Goal: Transaction & Acquisition: Book appointment/travel/reservation

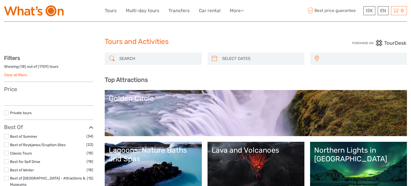
select select
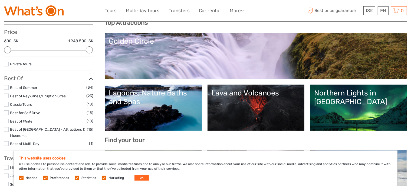
click at [348, 107] on link "Northern Lights in [GEOGRAPHIC_DATA]" at bounding box center [358, 107] width 89 height 38
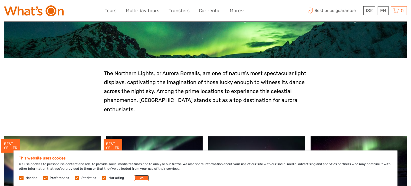
click at [139, 177] on button "OK" at bounding box center [141, 177] width 14 height 5
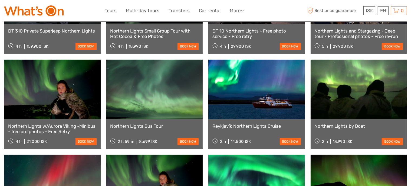
scroll to position [228, 0]
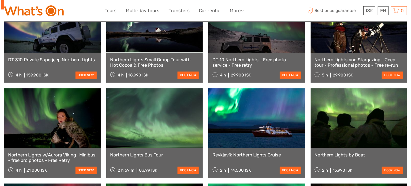
click at [58, 157] on link "Northern Lights w/Aurora Viking -Minibus - free pro photos - Free Retry" at bounding box center [52, 157] width 88 height 11
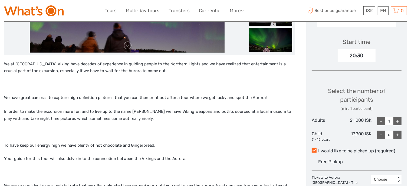
scroll to position [143, 0]
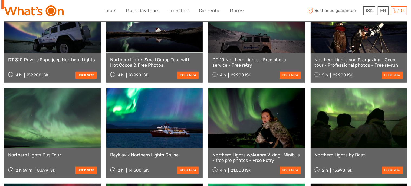
click at [238, 63] on link "DT 10 Northern Lights - Free photo service - Free retry" at bounding box center [256, 62] width 88 height 11
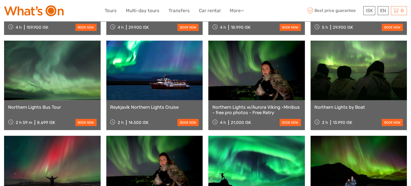
scroll to position [286, 0]
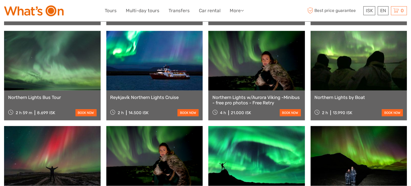
click at [45, 99] on link "Northern Lights Bus Tour" at bounding box center [52, 96] width 88 height 5
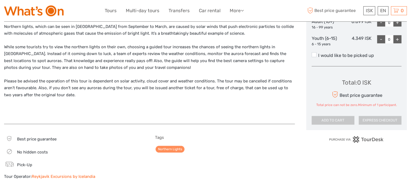
scroll to position [286, 0]
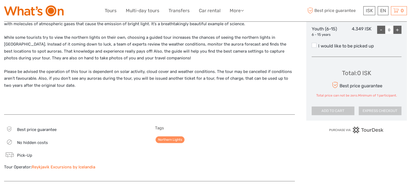
click at [48, 164] on link "Reykjavik Excursions by Icelandia" at bounding box center [64, 166] width 64 height 5
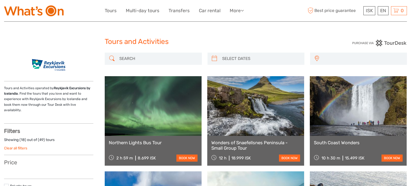
select select
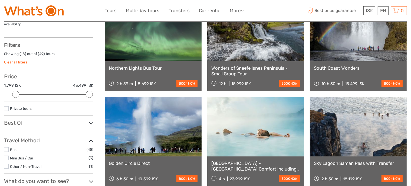
scroll to position [85, 0]
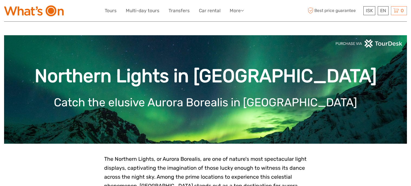
scroll to position [286, 0]
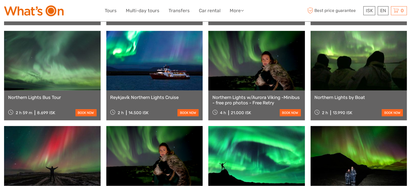
click at [144, 99] on link "Reykjavík Northern Lights Cruise" at bounding box center [154, 96] width 88 height 5
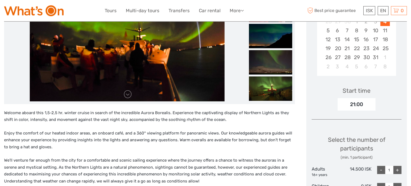
scroll to position [57, 0]
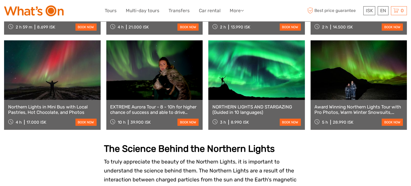
click at [337, 108] on link "Award Winning Northern Lights Tour with Pro Photos, Warm Winter Snowsuits, Outd…" at bounding box center [359, 109] width 88 height 11
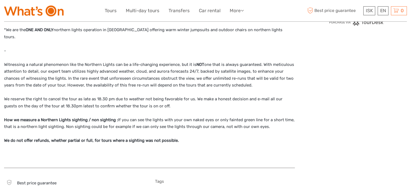
scroll to position [314, 0]
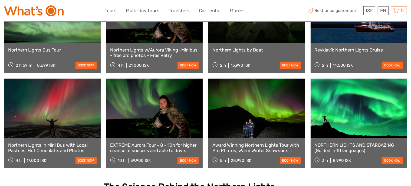
scroll to position [343, 0]
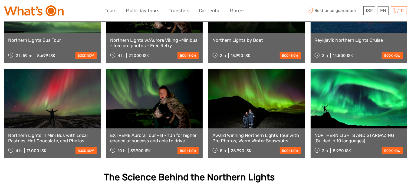
click at [38, 138] on link "Northern Lights in Mini Bus with Local Pastries, Hot Chocolate, and Photos" at bounding box center [52, 137] width 88 height 11
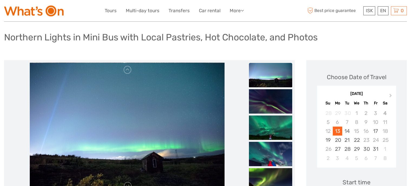
scroll to position [28, 0]
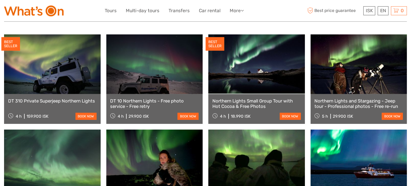
scroll to position [171, 0]
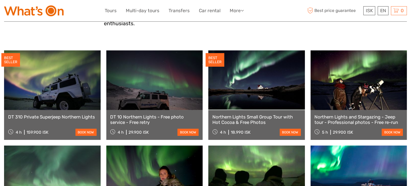
click at [141, 122] on link "DT 10 Northern Lights - Free photo service - Free retry" at bounding box center [154, 119] width 88 height 11
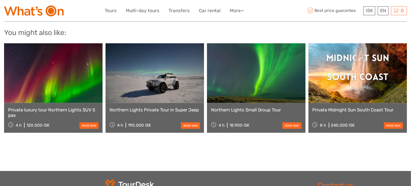
scroll to position [714, 0]
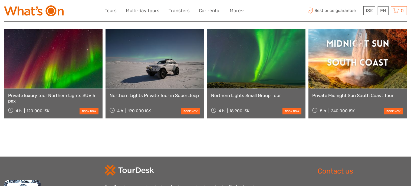
click at [241, 93] on link "Northern Lights Small Group Tour" at bounding box center [256, 95] width 90 height 5
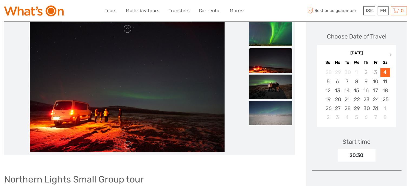
scroll to position [57, 0]
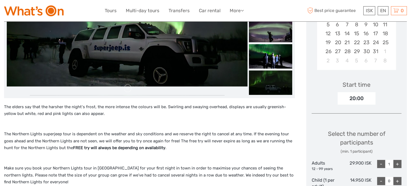
scroll to position [157, 0]
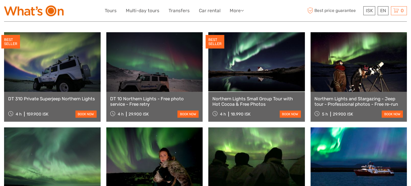
scroll to position [200, 0]
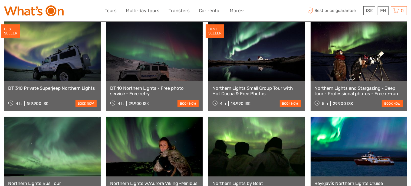
click at [244, 90] on link "Northern Lights Small Group Tour with Hot Cocoa & Free Photos" at bounding box center [256, 90] width 88 height 11
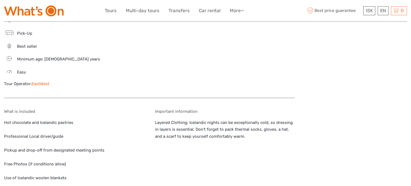
scroll to position [571, 0]
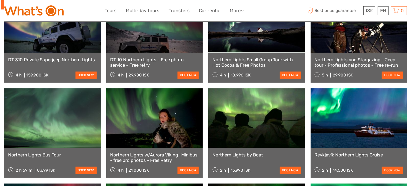
scroll to position [143, 0]
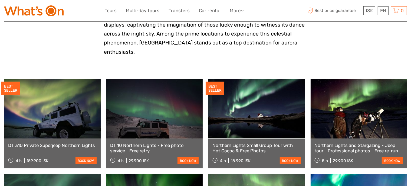
click at [135, 147] on link "DT 10 Northern Lights - Free photo service - Free retry" at bounding box center [154, 147] width 88 height 11
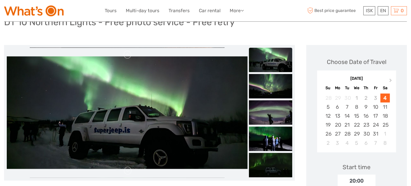
scroll to position [57, 0]
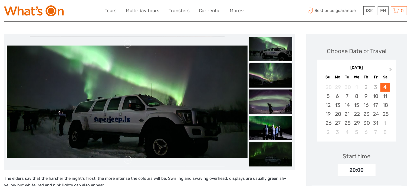
click at [258, 80] on img at bounding box center [270, 75] width 43 height 24
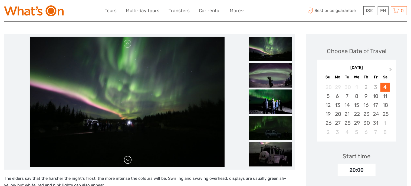
click at [127, 159] on link at bounding box center [127, 159] width 9 height 9
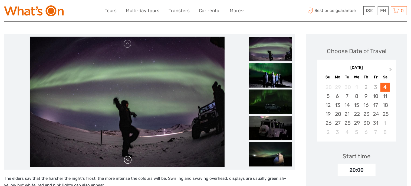
click at [128, 159] on link at bounding box center [127, 159] width 9 height 9
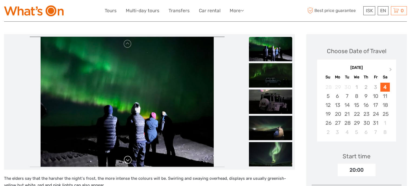
click at [128, 159] on link at bounding box center [127, 159] width 9 height 9
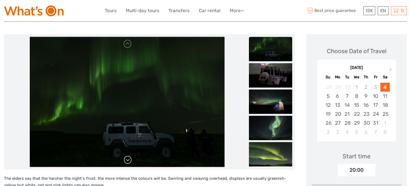
click at [128, 159] on link at bounding box center [127, 159] width 9 height 9
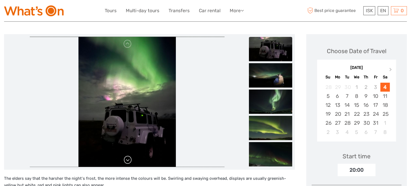
click at [129, 159] on link at bounding box center [127, 159] width 9 height 9
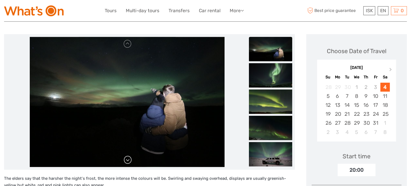
click at [129, 159] on link at bounding box center [127, 159] width 9 height 9
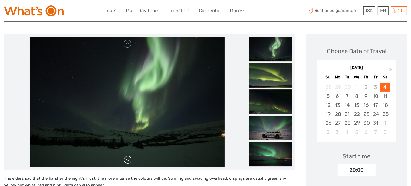
click at [129, 159] on link at bounding box center [127, 159] width 9 height 9
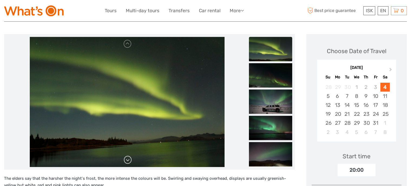
click at [129, 159] on link at bounding box center [127, 159] width 9 height 9
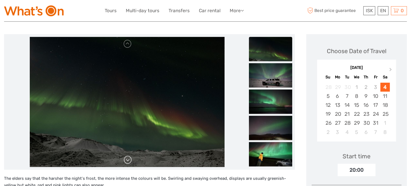
click at [129, 159] on link at bounding box center [127, 159] width 9 height 9
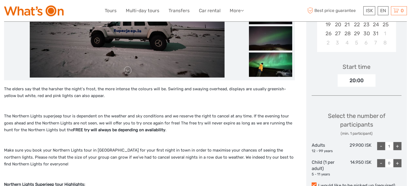
scroll to position [171, 0]
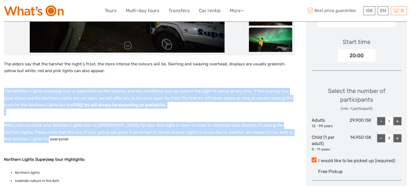
drag, startPoint x: 5, startPoint y: 89, endPoint x: 214, endPoint y: 139, distance: 215.3
click at [214, 139] on div "The elders say that the harsher the night‘s frost, the more intense the colours…" at bounding box center [149, 175] width 291 height 229
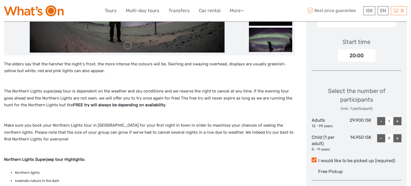
click at [75, 150] on div "The elders say that the harsher the night‘s frost, the more intense the colours…" at bounding box center [149, 175] width 291 height 229
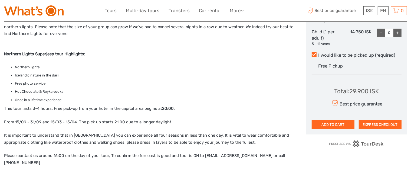
scroll to position [286, 0]
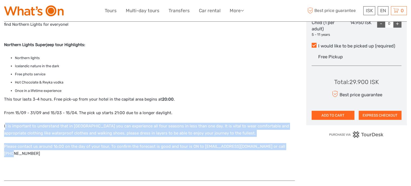
drag, startPoint x: 5, startPoint y: 126, endPoint x: 282, endPoint y: 151, distance: 277.9
click at [282, 151] on div "The elders say that the harsher the night‘s frost, the more intense the colours…" at bounding box center [149, 60] width 291 height 229
click at [116, 134] on p "It is important to understand that in [GEOGRAPHIC_DATA] you can experience all …" at bounding box center [149, 130] width 291 height 14
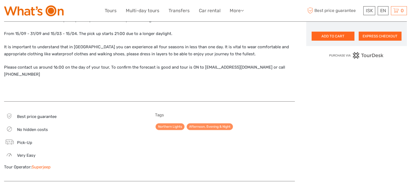
scroll to position [371, 0]
